Goal: Task Accomplishment & Management: Use online tool/utility

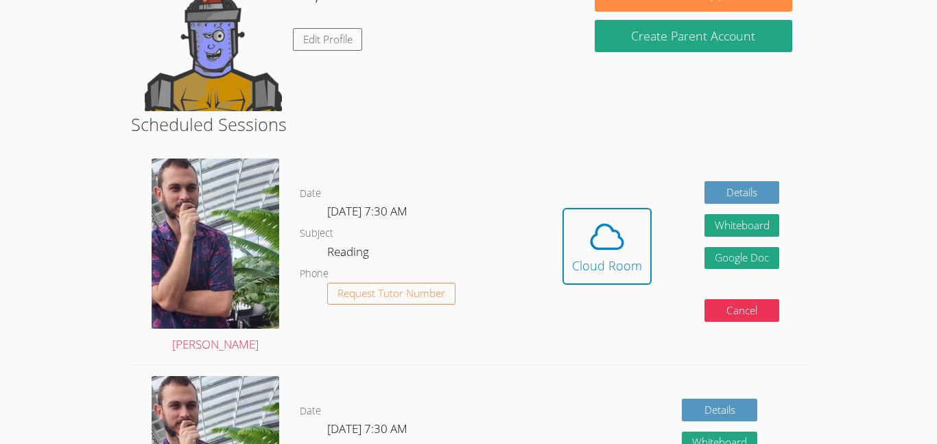
scroll to position [247, 0]
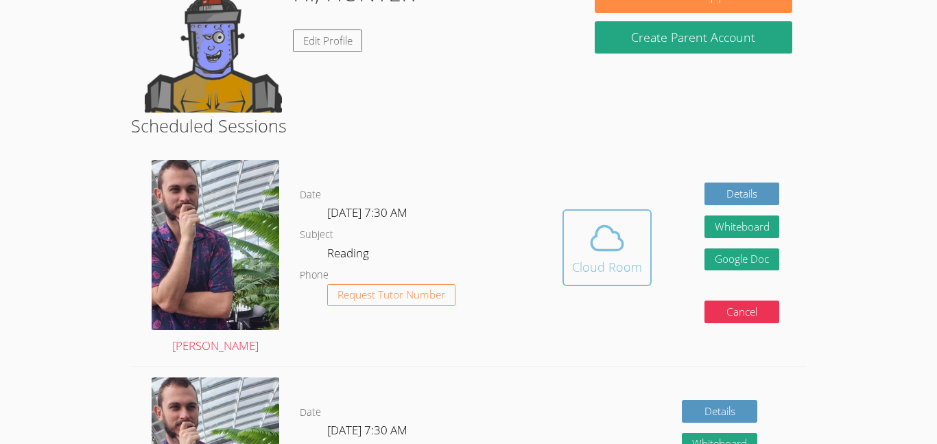
click at [621, 260] on div "Cloud Room" at bounding box center [607, 266] width 70 height 19
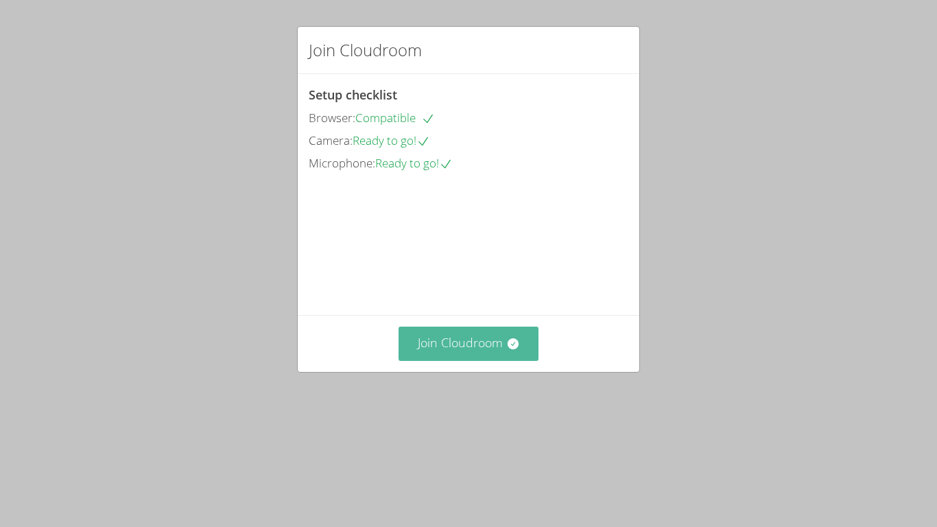
click at [473, 360] on button "Join Cloudroom" at bounding box center [469, 344] width 141 height 34
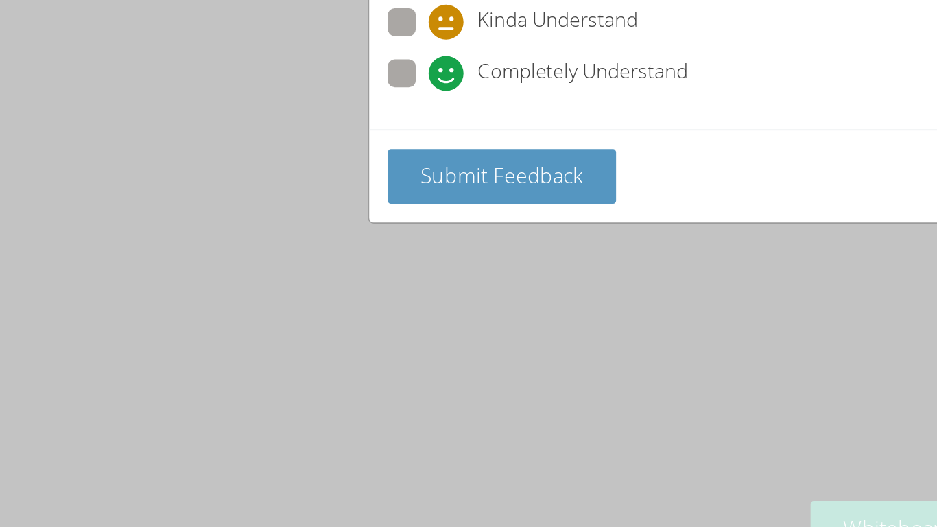
click at [333, 164] on span at bounding box center [333, 164] width 0 height 0
click at [333, 155] on input "Completely Understand" at bounding box center [339, 151] width 12 height 12
radio input "true"
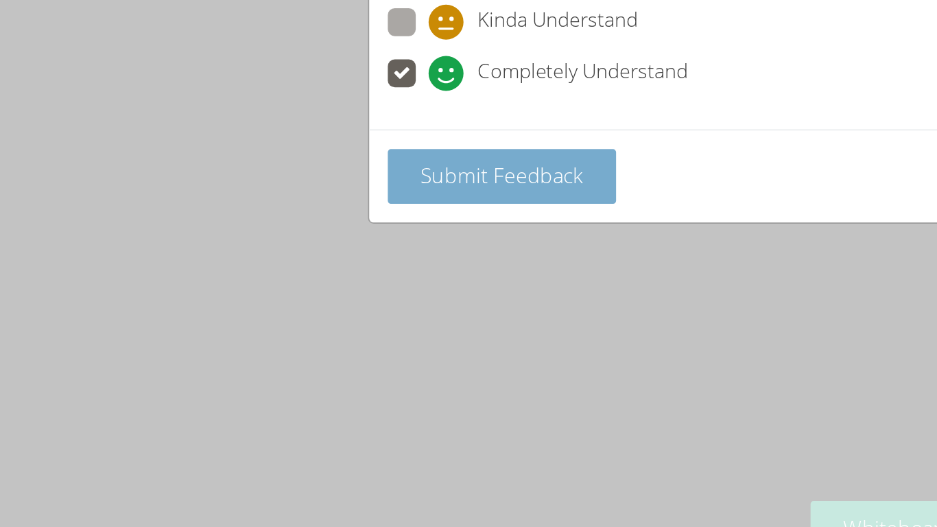
click at [343, 230] on button "Submit Feedback" at bounding box center [376, 214] width 135 height 32
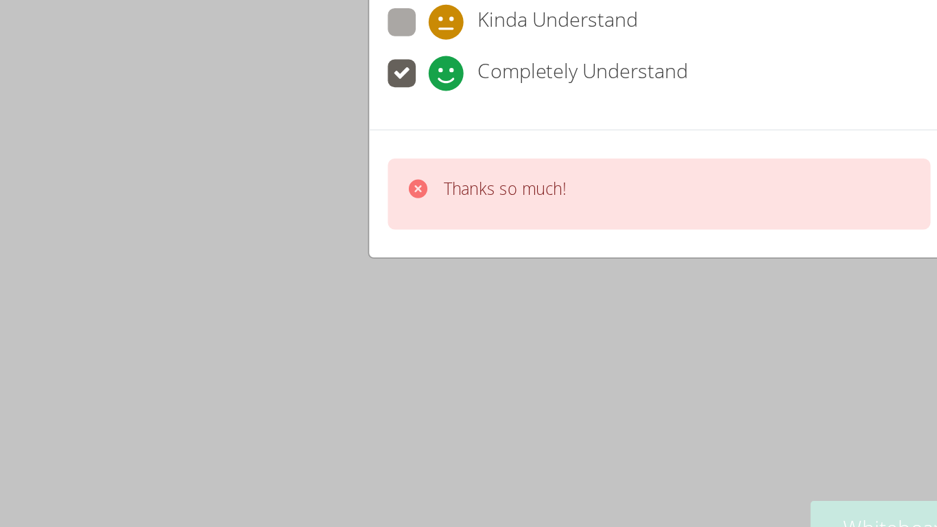
click at [327, 268] on div "How is your session going? Don't Understand Kinda Understand Completely Underst…" at bounding box center [468, 263] width 937 height 527
